Goal: Information Seeking & Learning: Understand process/instructions

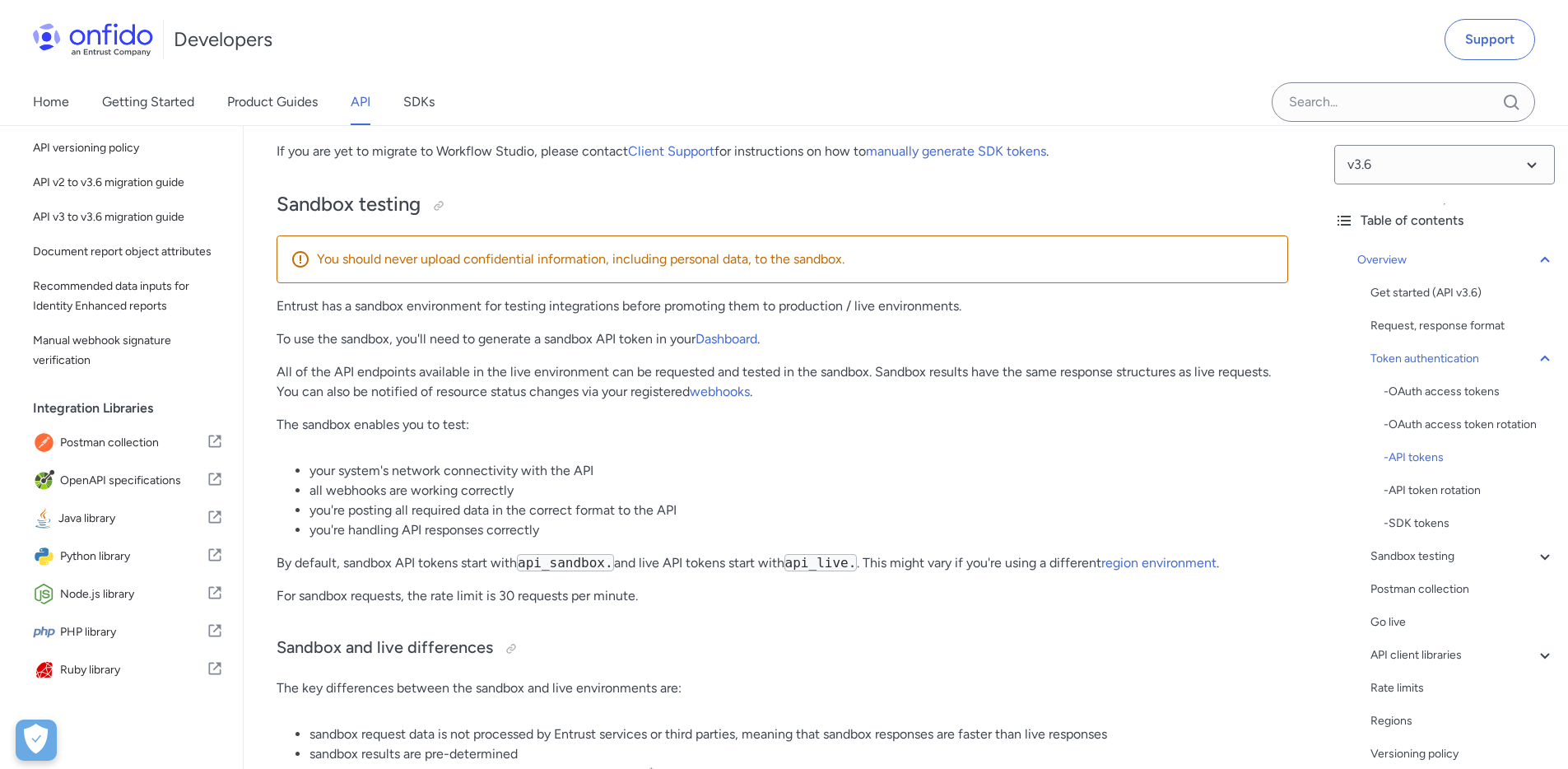
scroll to position [2242, 0]
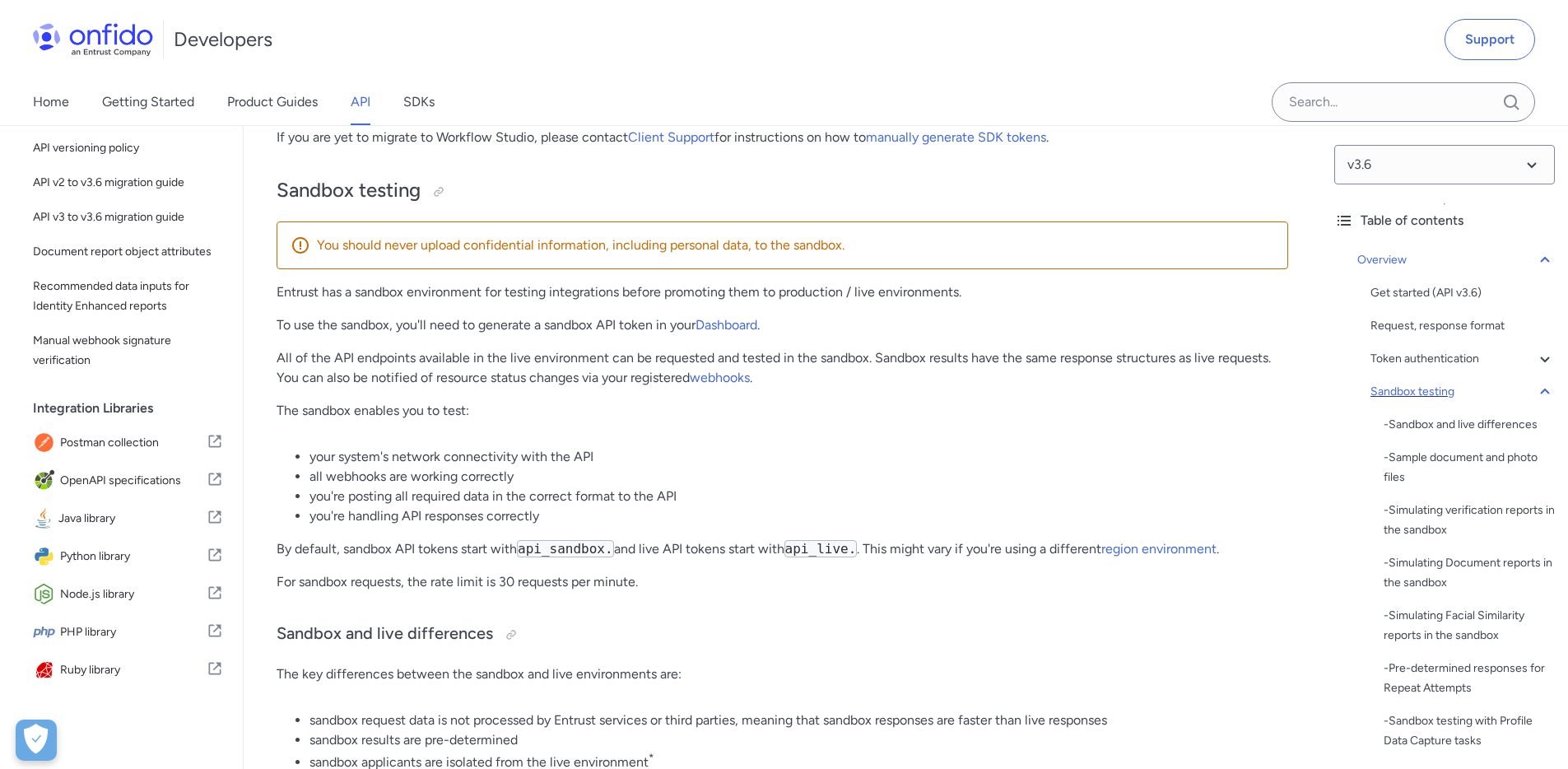
click at [1446, 389] on div "Sandbox testing" at bounding box center [1462, 392] width 184 height 20
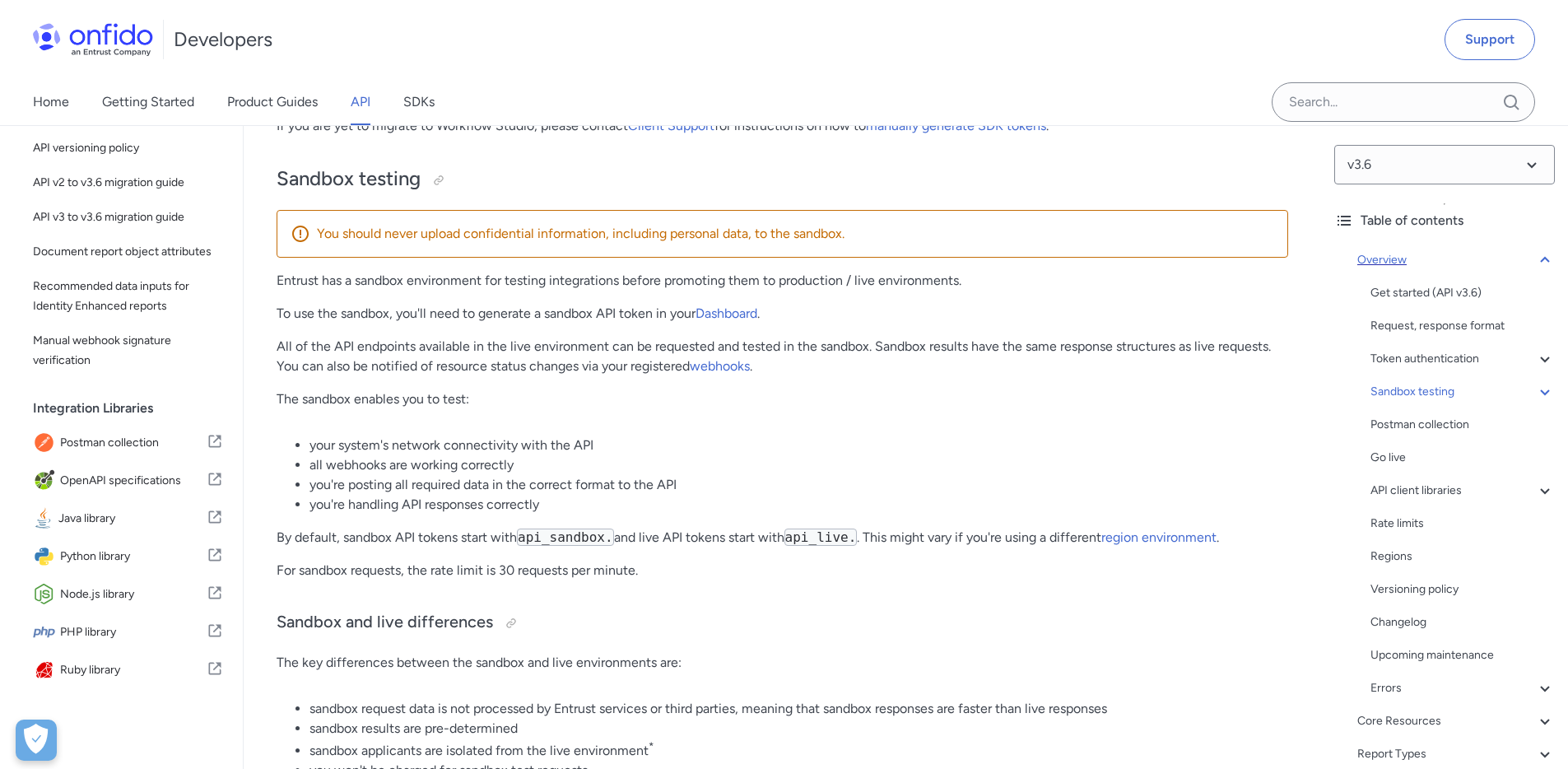
click at [1514, 264] on div "Overview" at bounding box center [1455, 260] width 198 height 20
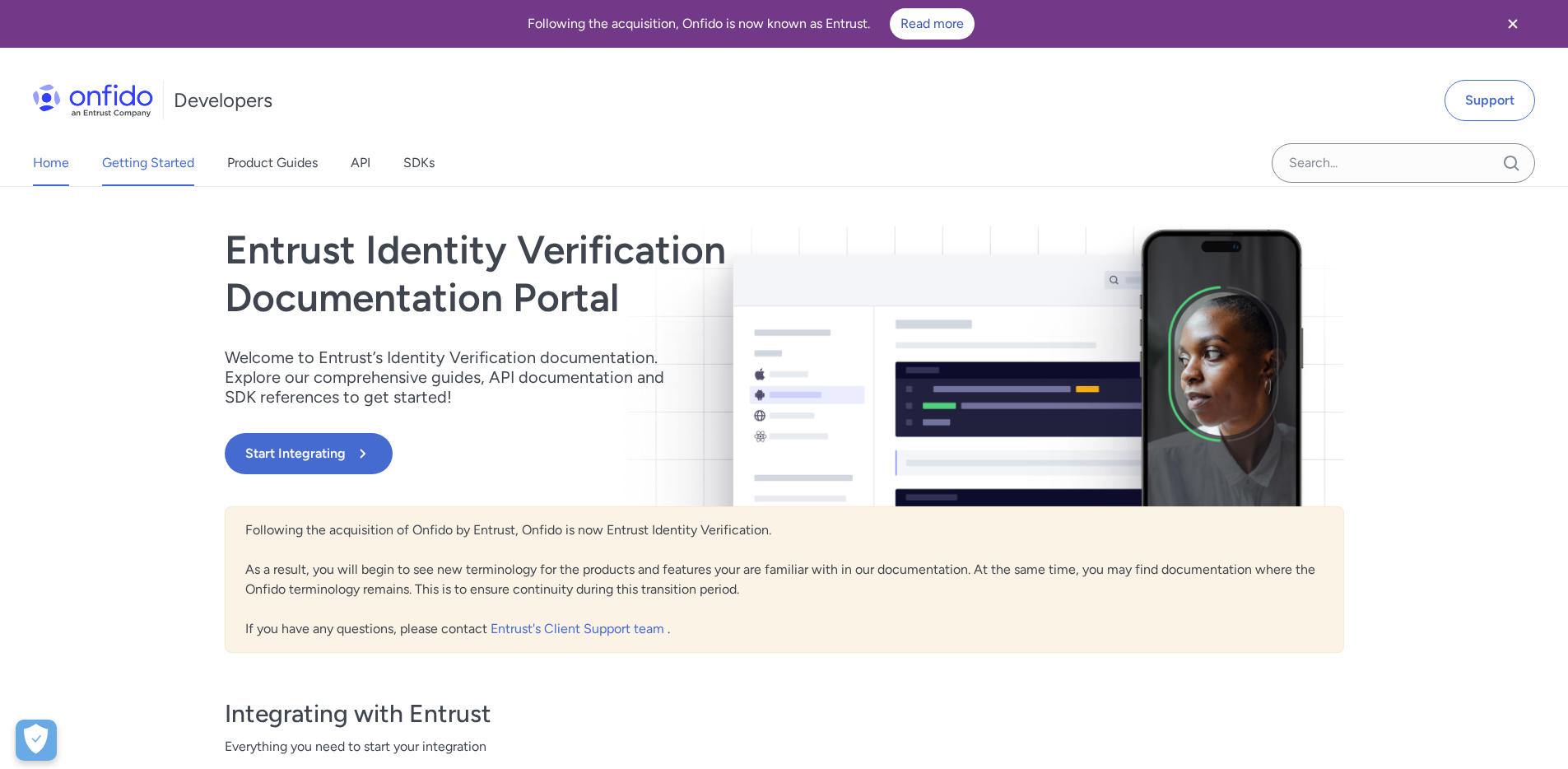
click at [160, 166] on link "Getting Started" at bounding box center [148, 163] width 92 height 46
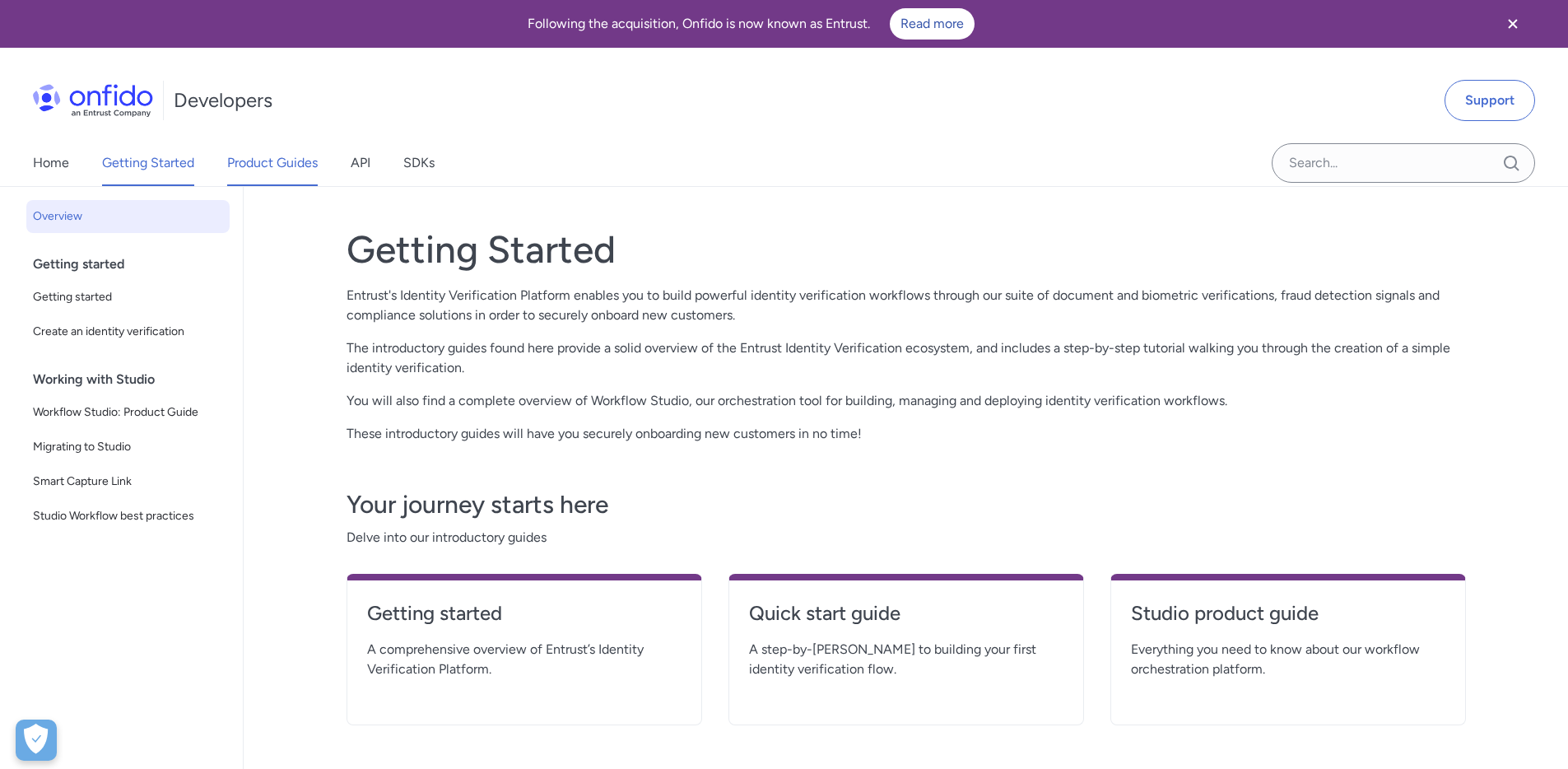
click at [304, 158] on link "Product Guides" at bounding box center [272, 163] width 90 height 46
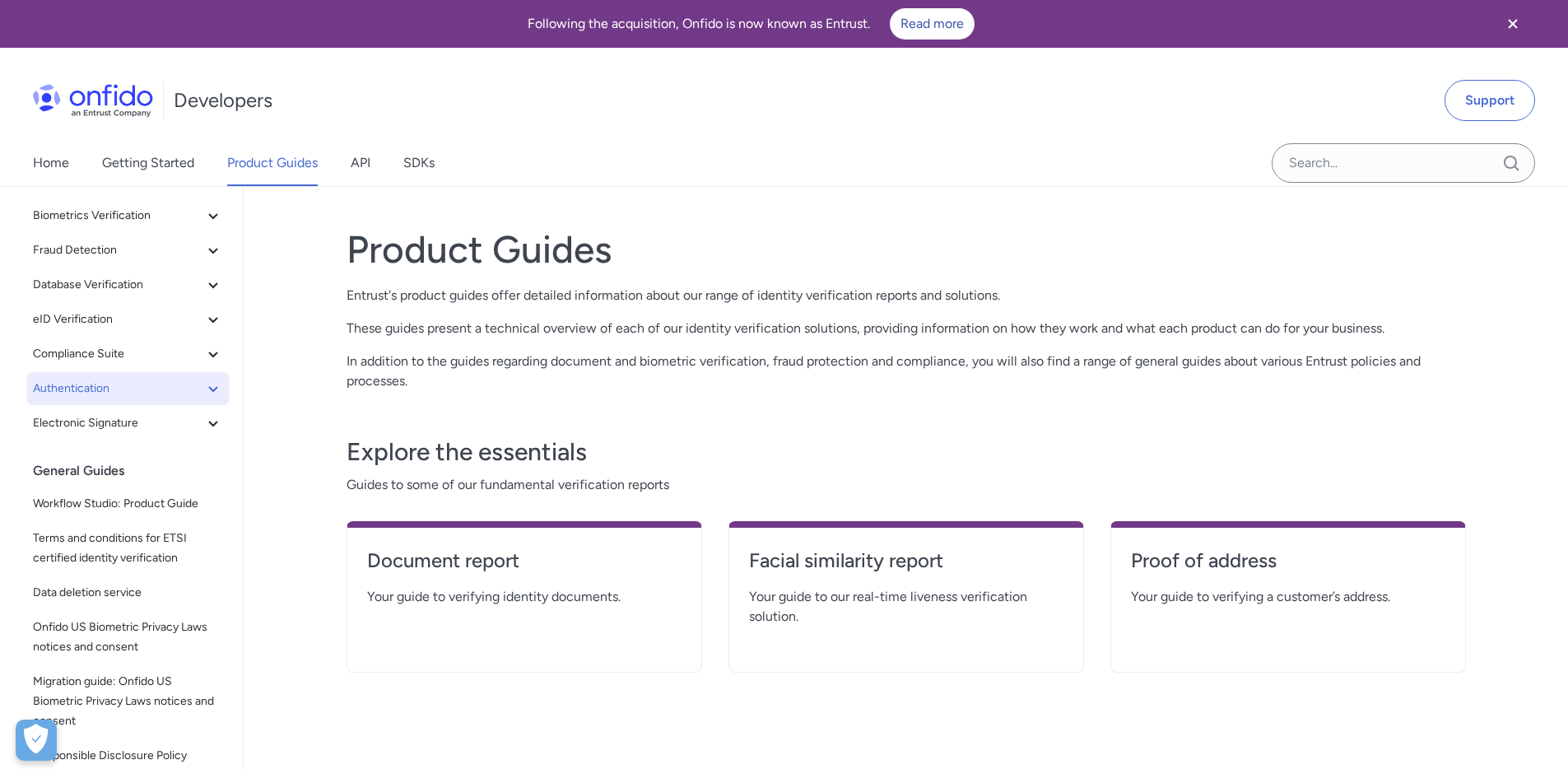
scroll to position [138, 0]
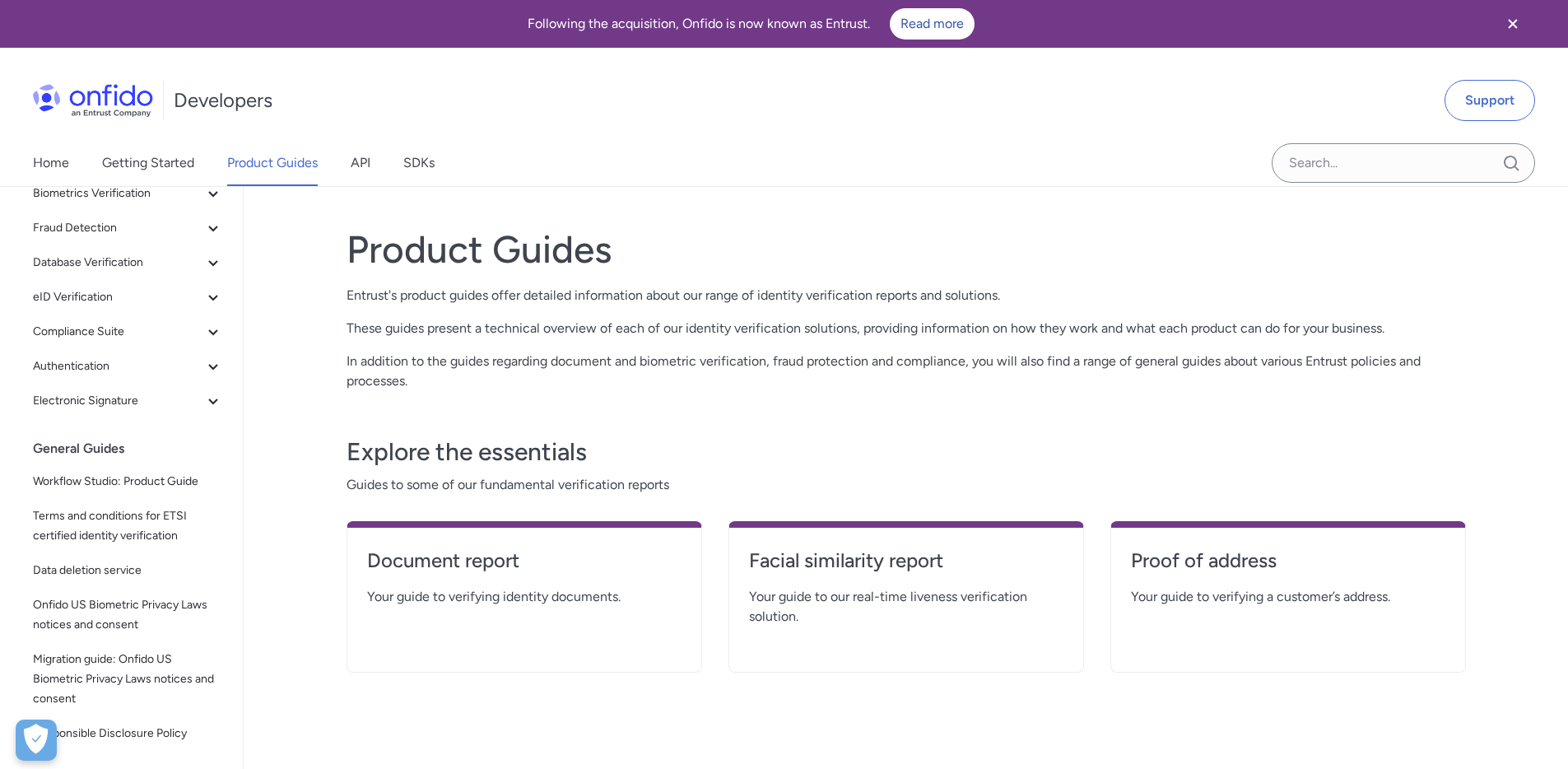
click at [388, 161] on div "Home Getting Started Product Guides API SDKs" at bounding box center [250, 163] width 500 height 46
click at [375, 161] on div "Home Getting Started Product Guides API SDKs" at bounding box center [250, 163] width 500 height 46
click at [372, 161] on div "Home Getting Started Product Guides API SDKs" at bounding box center [250, 163] width 500 height 46
click at [361, 166] on link "API" at bounding box center [360, 163] width 20 height 46
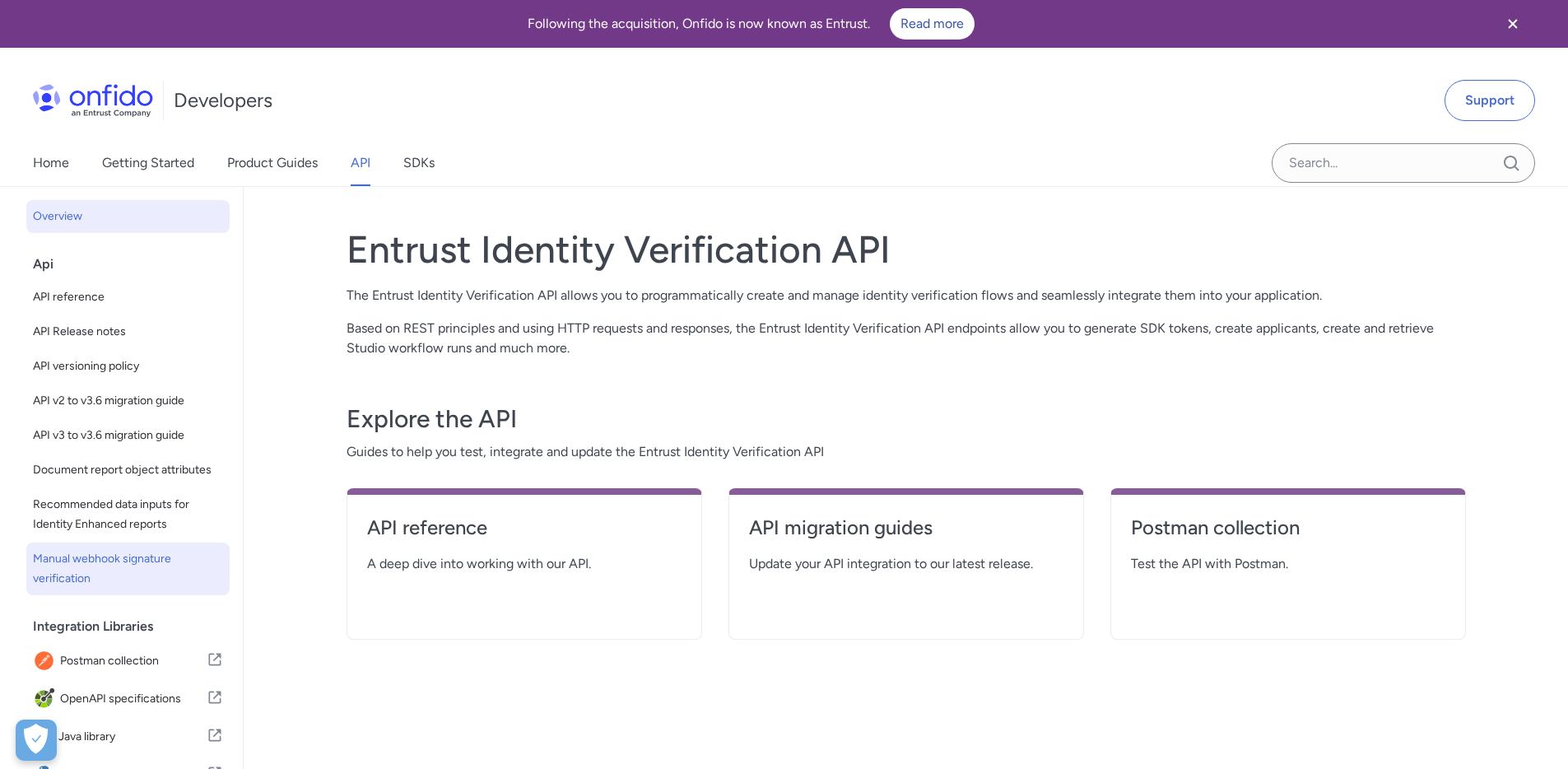
click at [107, 583] on span "Manual webhook signature verification" at bounding box center [128, 569] width 190 height 40
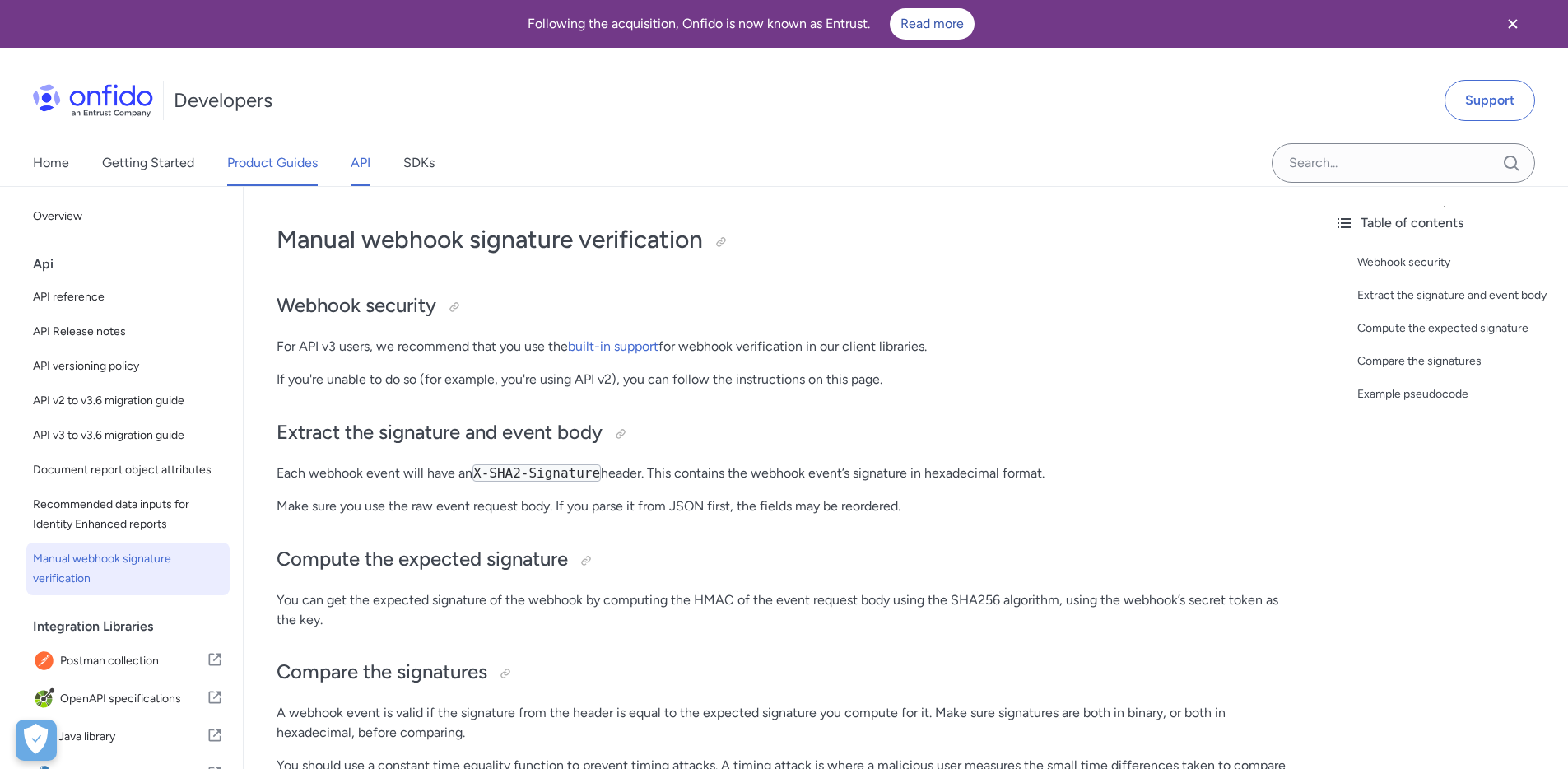
click at [258, 164] on link "Product Guides" at bounding box center [272, 163] width 90 height 46
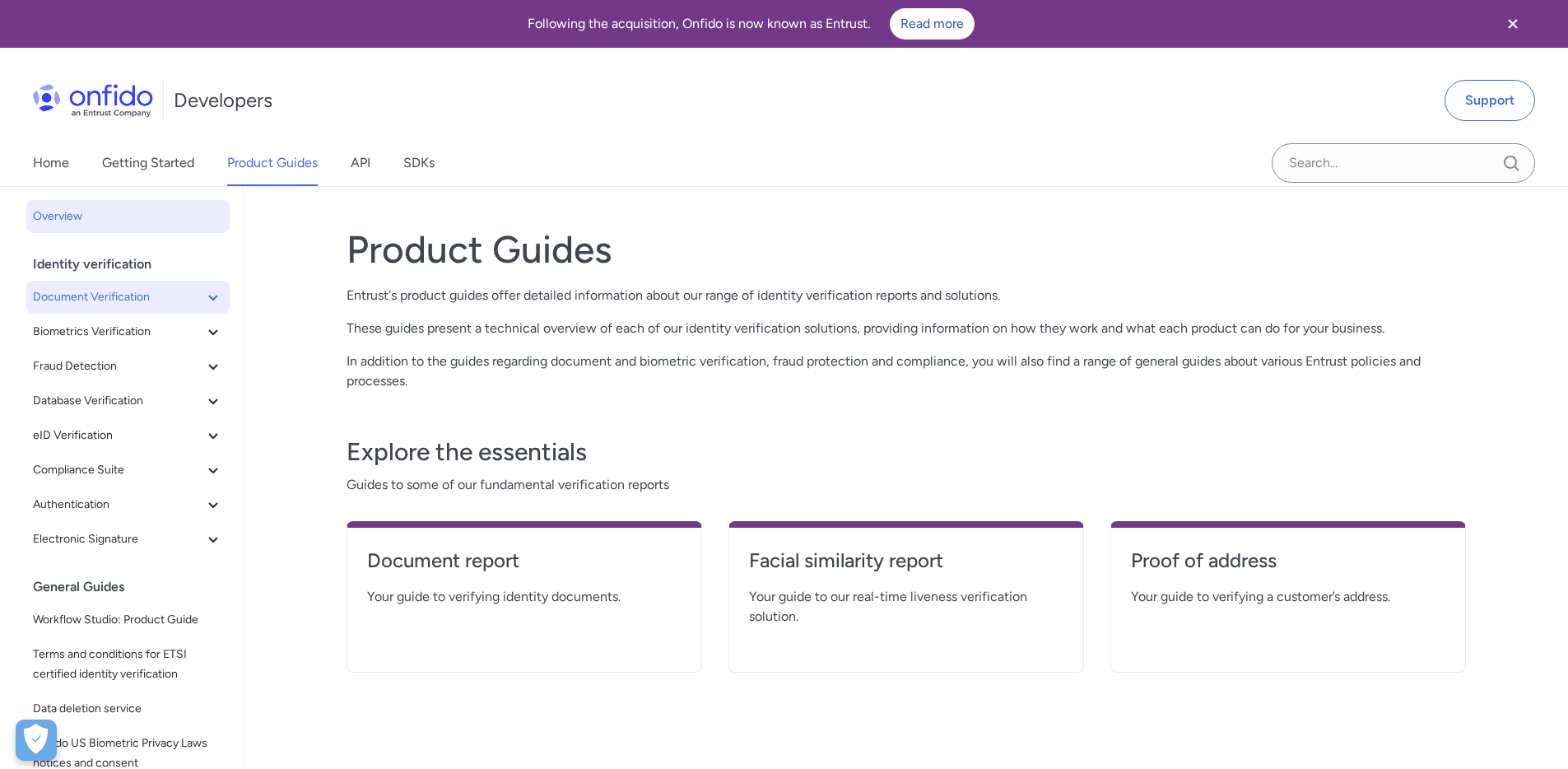
click at [129, 292] on span "Document Verification" at bounding box center [118, 297] width 170 height 20
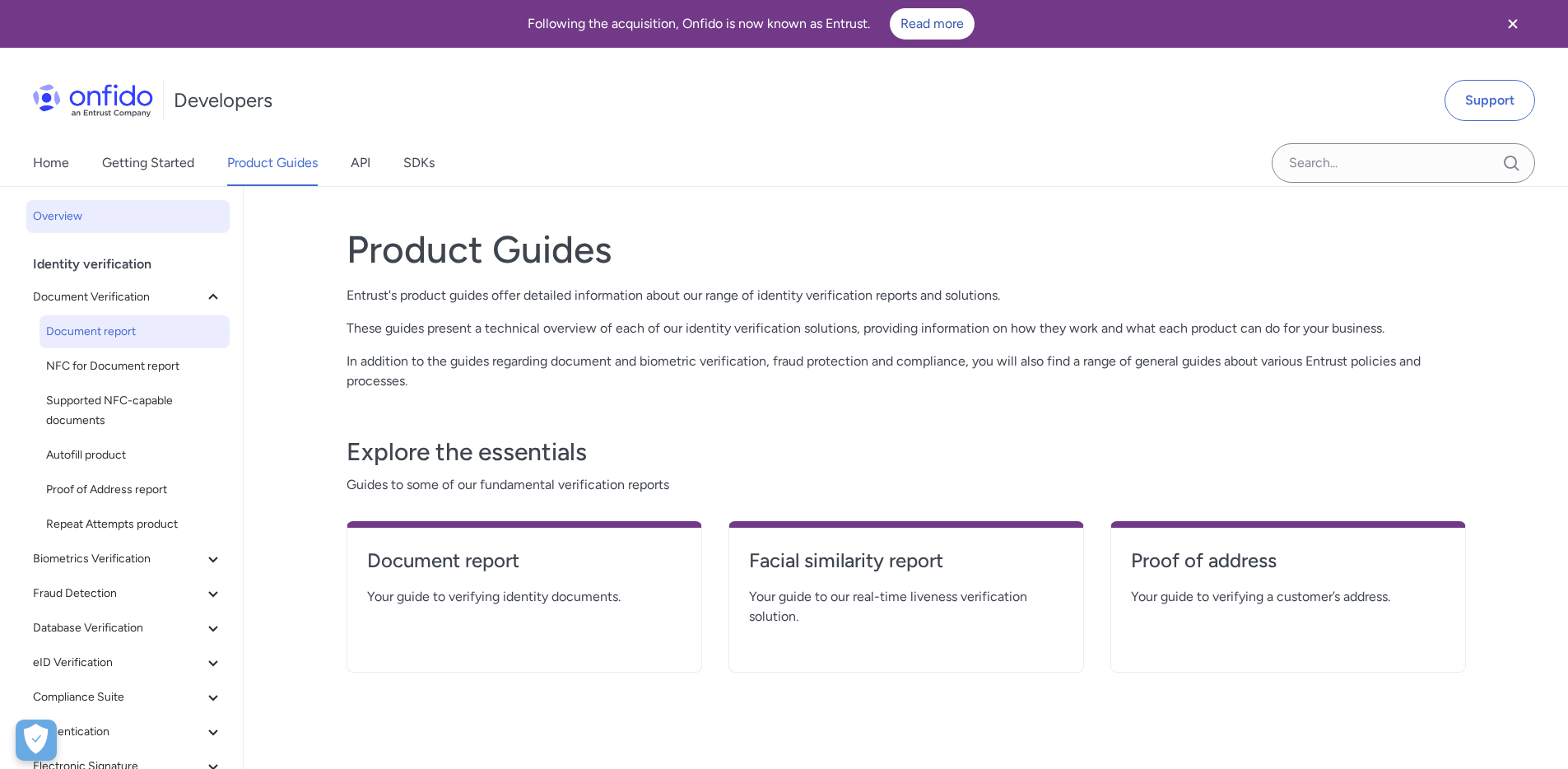
click at [94, 342] on link "Document report" at bounding box center [135, 331] width 190 height 33
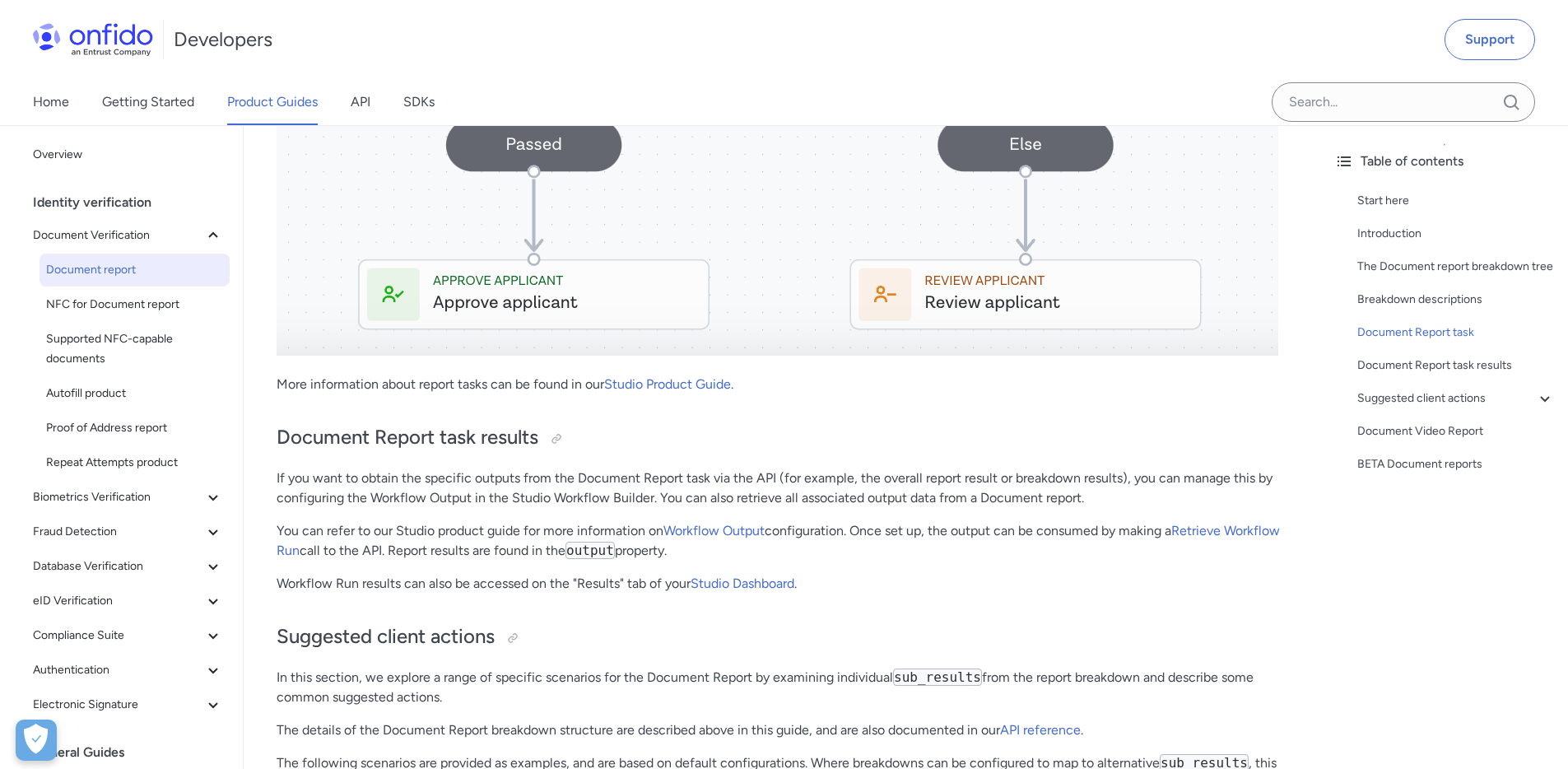
scroll to position [8097, 0]
